Goal: Task Accomplishment & Management: Complete application form

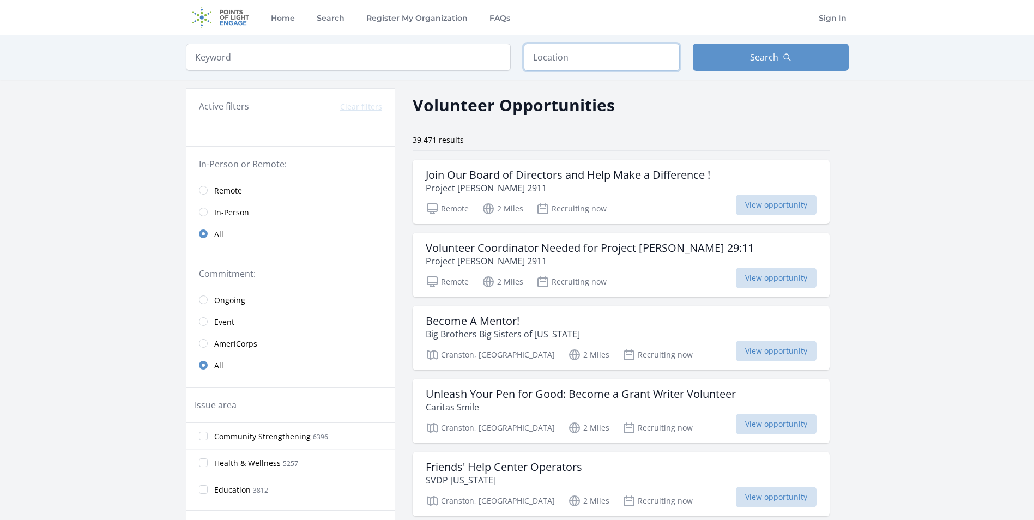
click at [573, 62] on input "text" at bounding box center [602, 57] width 156 height 27
type input "Lincoln, RI, USA"
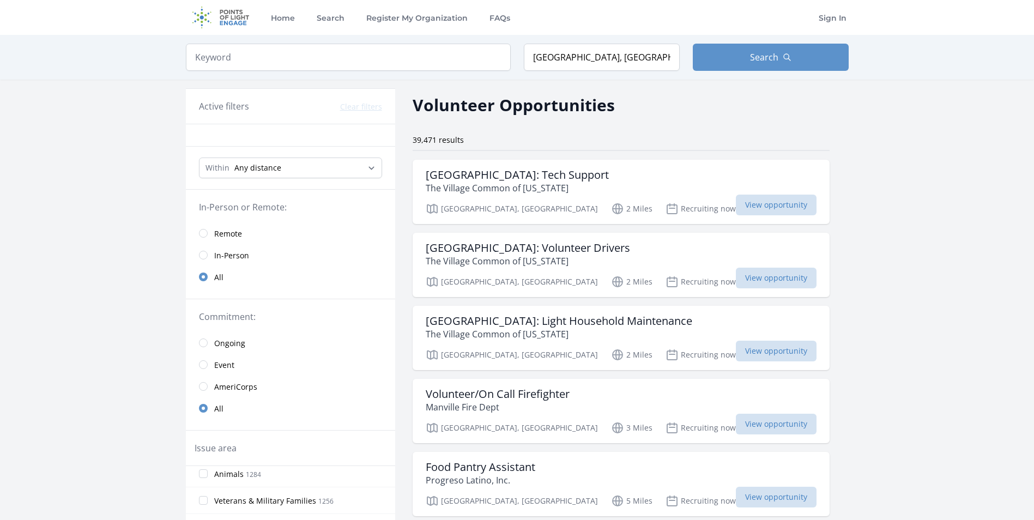
click at [221, 253] on span "In-Person" at bounding box center [231, 255] width 35 height 11
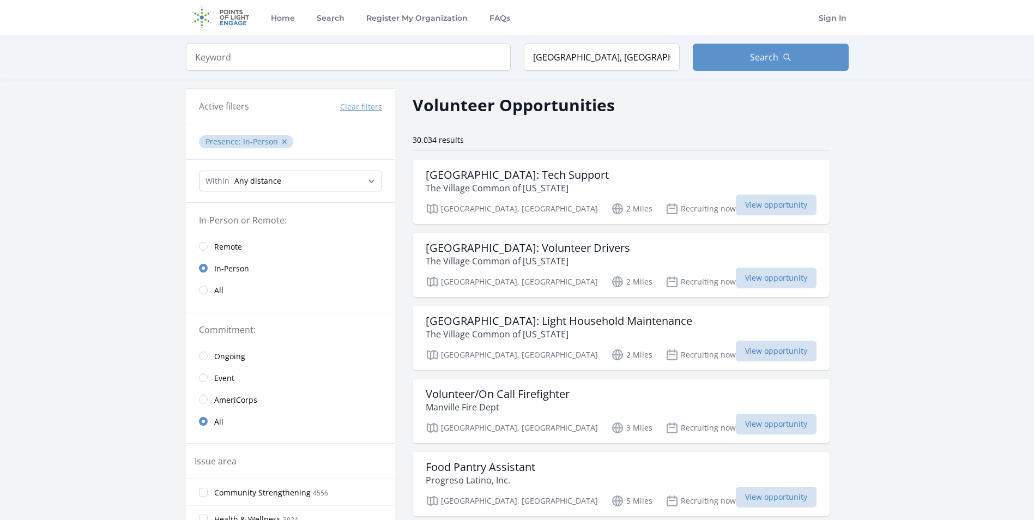
click at [216, 381] on span "Event" at bounding box center [224, 378] width 20 height 11
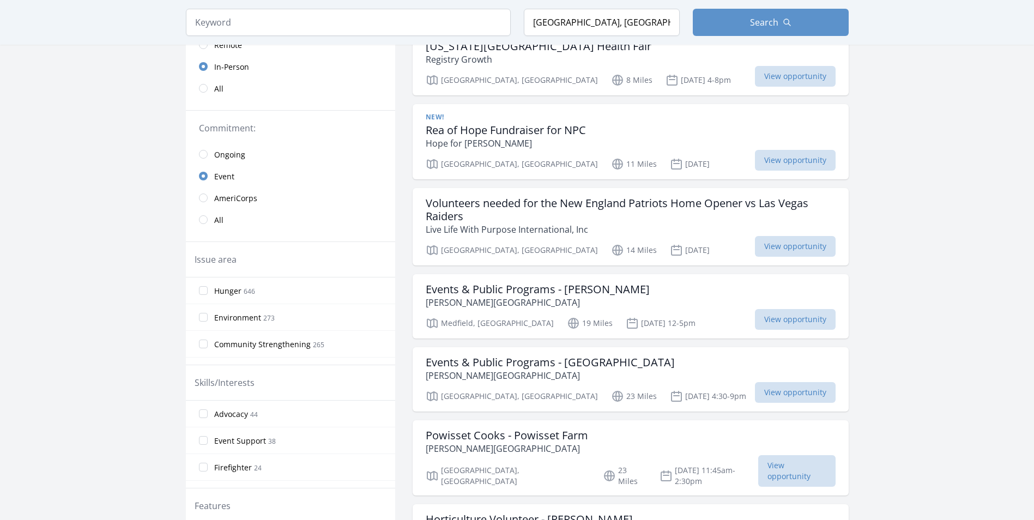
scroll to position [218, 0]
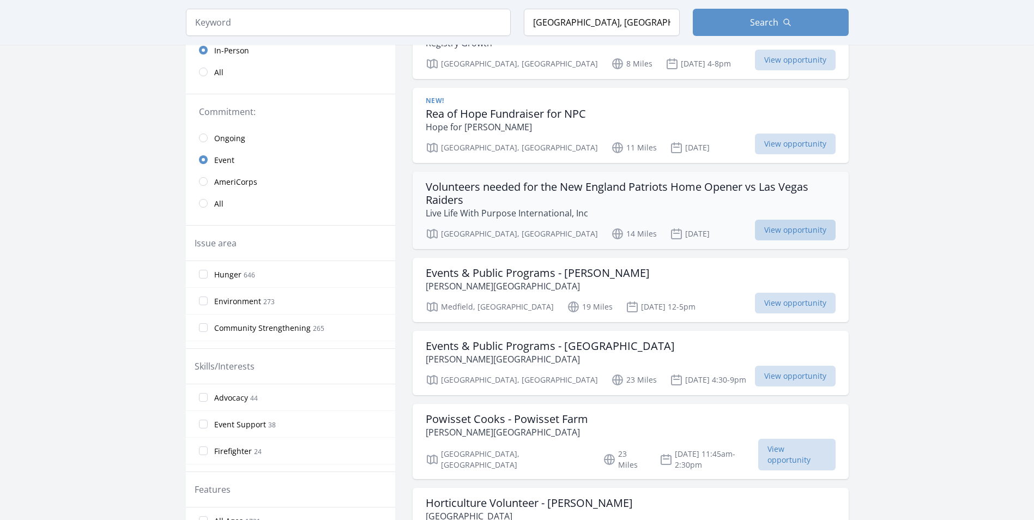
click at [772, 229] on span "View opportunity" at bounding box center [795, 230] width 81 height 21
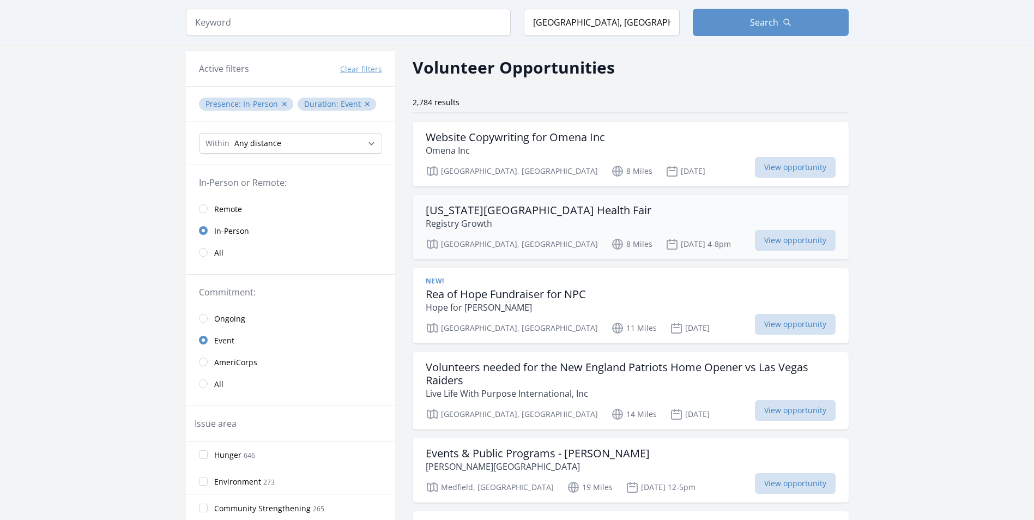
scroll to position [54, 0]
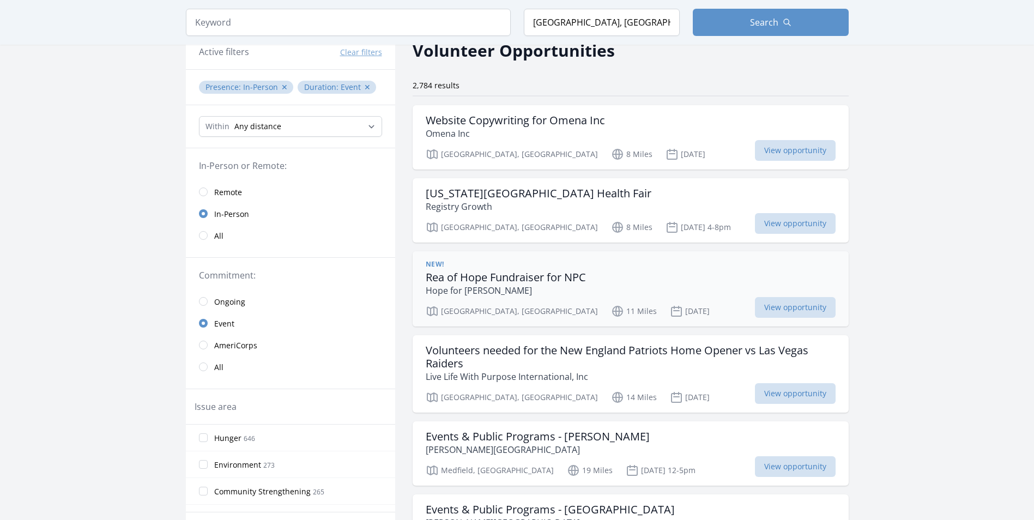
click at [644, 282] on div "New! Rea of Hope Fundraiser for NPC Hope for Marian" at bounding box center [631, 278] width 410 height 37
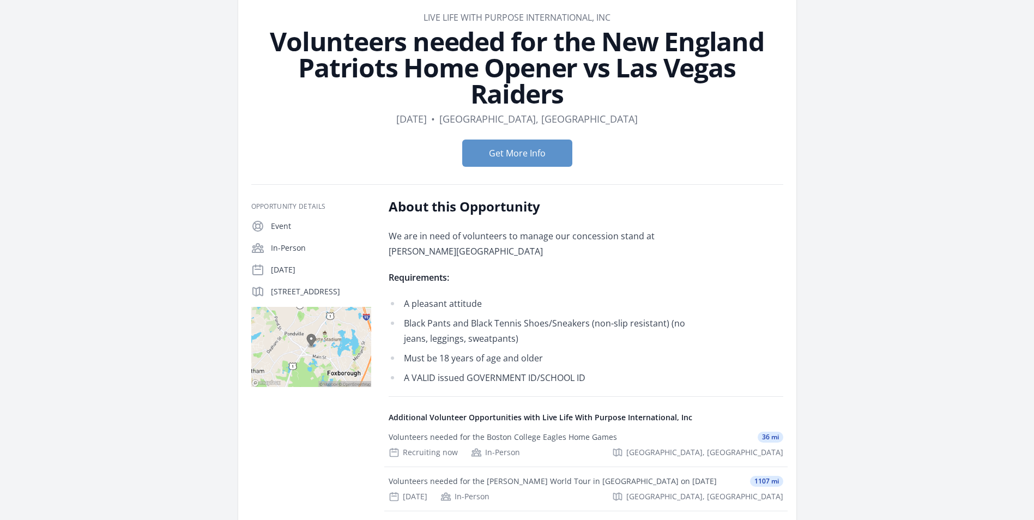
scroll to position [109, 0]
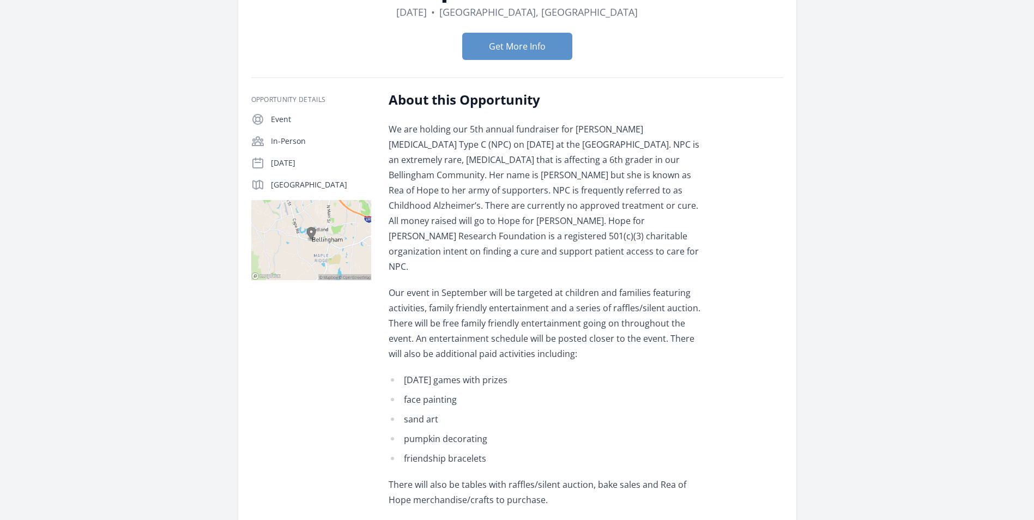
scroll to position [163, 0]
